Goal: Navigation & Orientation: Go to known website

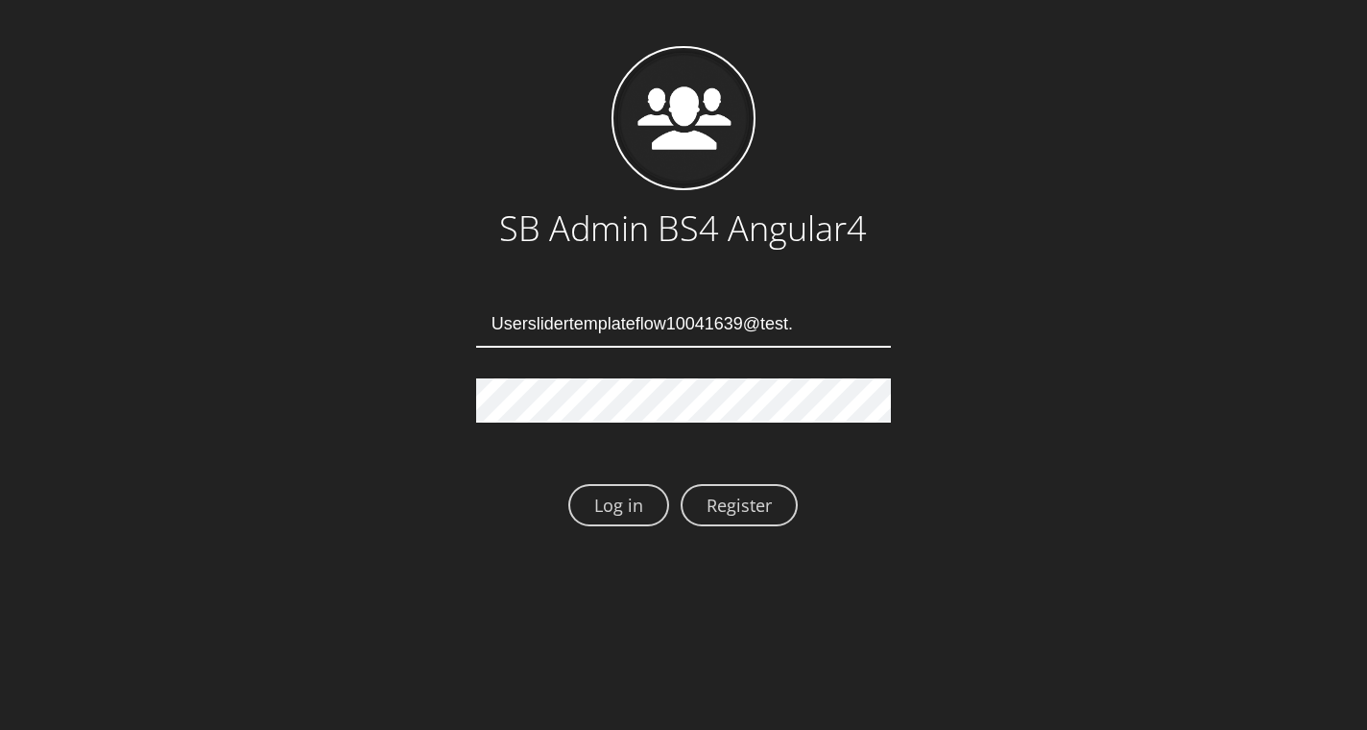
type input "Userslidertemplateflow10041639@test.qa"
